Goal: Information Seeking & Learning: Learn about a topic

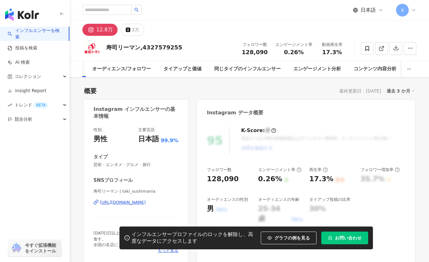
click at [41, 30] on link "インフルエンサーを検索" at bounding box center [36, 34] width 56 height 12
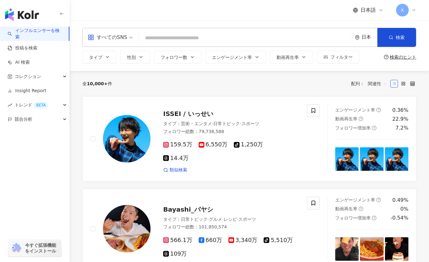
click at [184, 38] on input "search" at bounding box center [246, 38] width 208 height 12
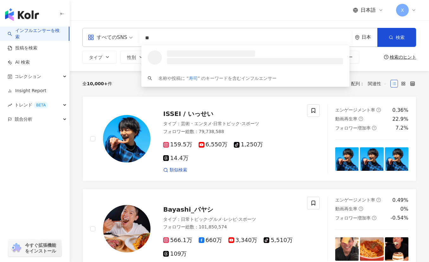
type input "*"
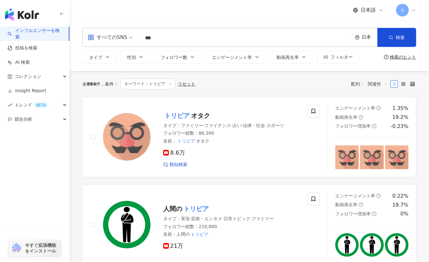
type input "***"
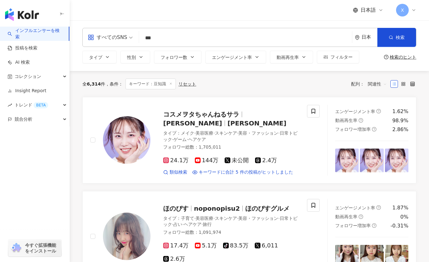
click at [151, 38] on input "***" at bounding box center [246, 38] width 208 height 12
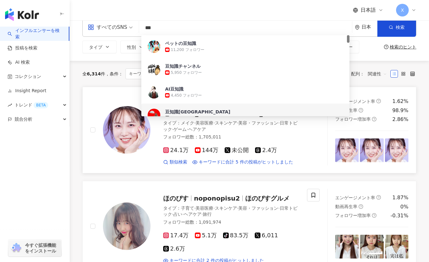
scroll to position [15, 0]
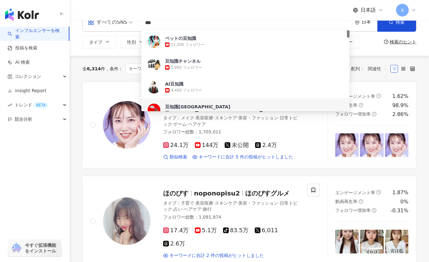
click at [409, 79] on div "全 6,314 件 条件 ： キーワード：豆知識 リセット 配列： 関連性" at bounding box center [249, 69] width 334 height 26
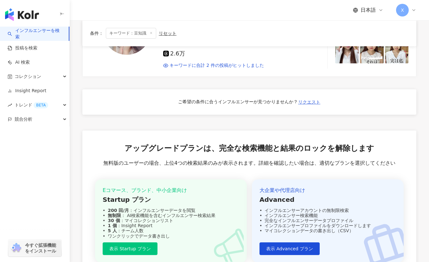
scroll to position [0, 0]
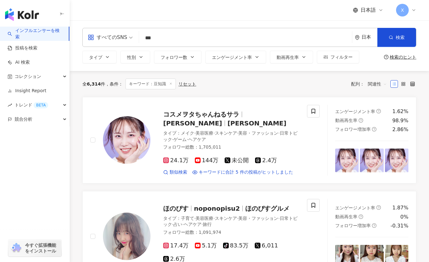
click at [100, 49] on div "すべてのSNS *** 日本 検索 8121307a-5b61-4ede-927c-607a7679df4e ea4dcbe5-5b77-4060-98e9-…" at bounding box center [249, 45] width 359 height 35
click at [99, 55] on span "タイプ" at bounding box center [95, 57] width 13 height 5
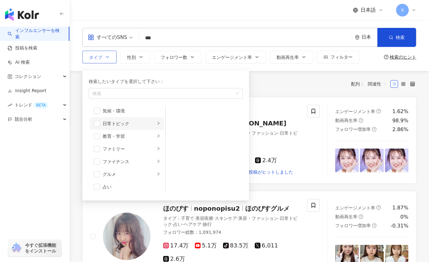
scroll to position [29, 0]
click at [103, 174] on div "グルメ" at bounding box center [129, 173] width 53 height 7
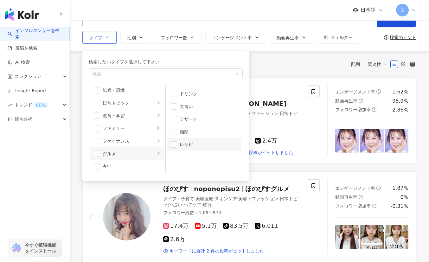
scroll to position [0, 0]
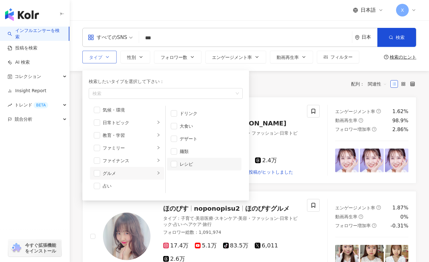
click at [198, 167] on div "レシピ" at bounding box center [209, 164] width 58 height 7
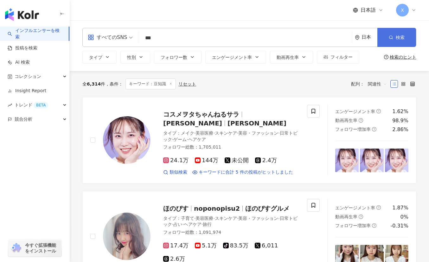
click at [398, 39] on span "検索" at bounding box center [399, 37] width 9 height 5
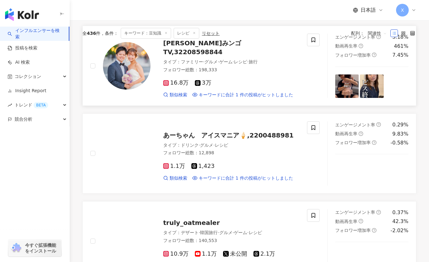
scroll to position [31, 0]
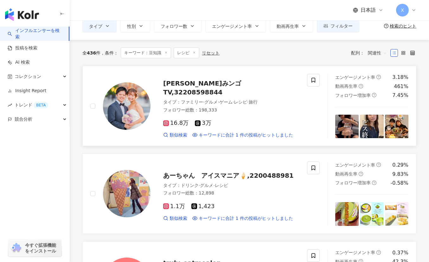
click at [227, 90] on span "ゆみみンゴTV,32208598844" at bounding box center [202, 87] width 78 height 16
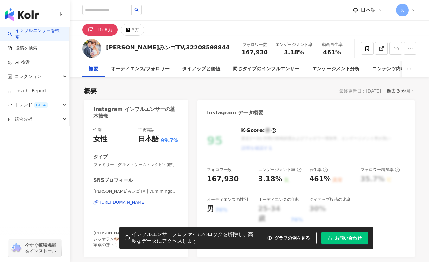
click at [100, 30] on div "16.8万" at bounding box center [104, 29] width 16 height 9
click at [382, 50] on icon at bounding box center [381, 49] width 6 height 6
